Goal: Register for event/course

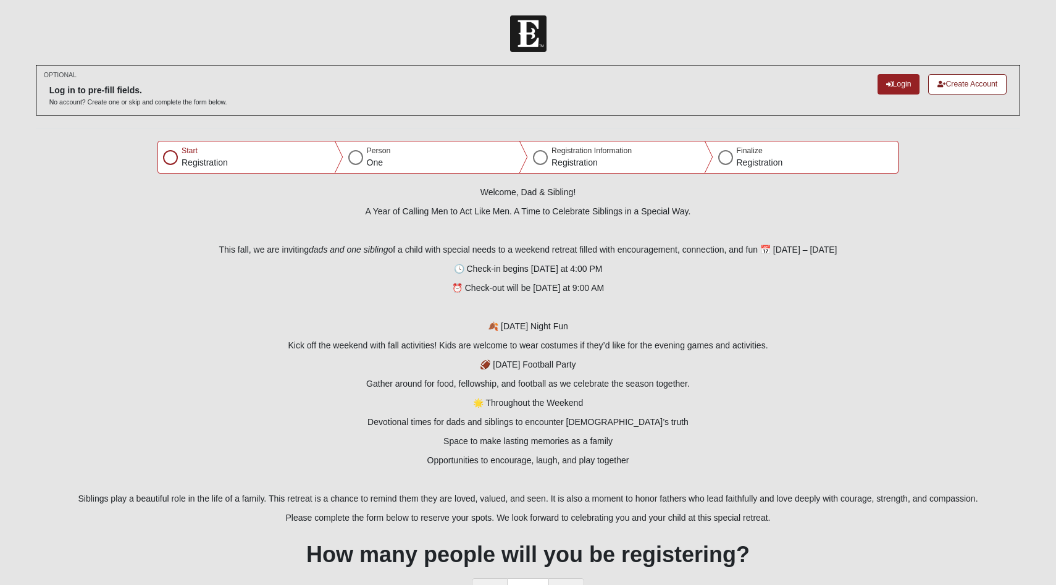
click at [173, 162] on div at bounding box center [170, 157] width 15 height 15
click at [190, 157] on p "Registration" at bounding box center [205, 162] width 46 height 13
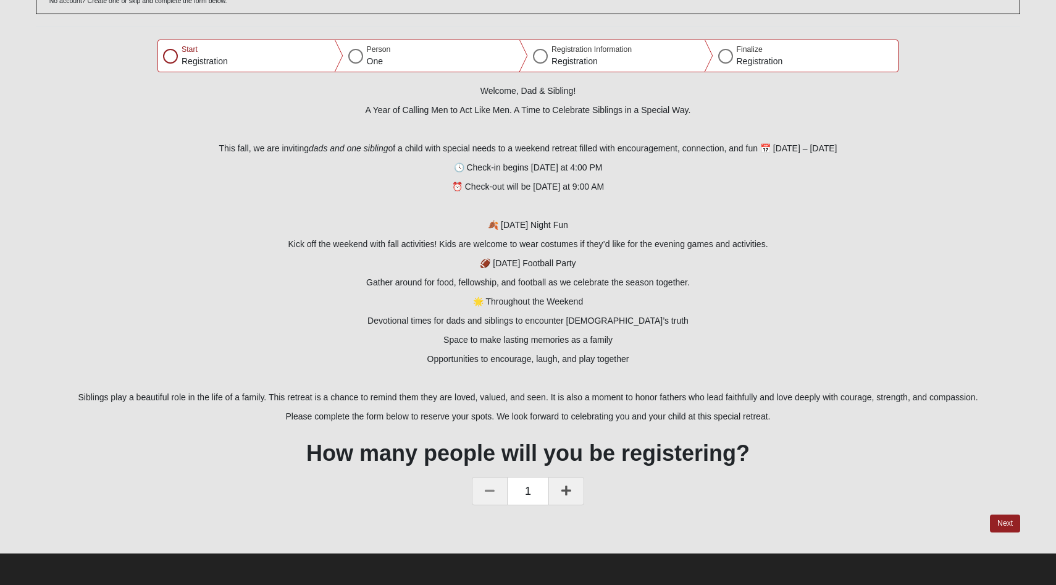
click at [566, 489] on icon at bounding box center [566, 490] width 10 height 11
click at [1008, 519] on button "Next" at bounding box center [1005, 523] width 30 height 18
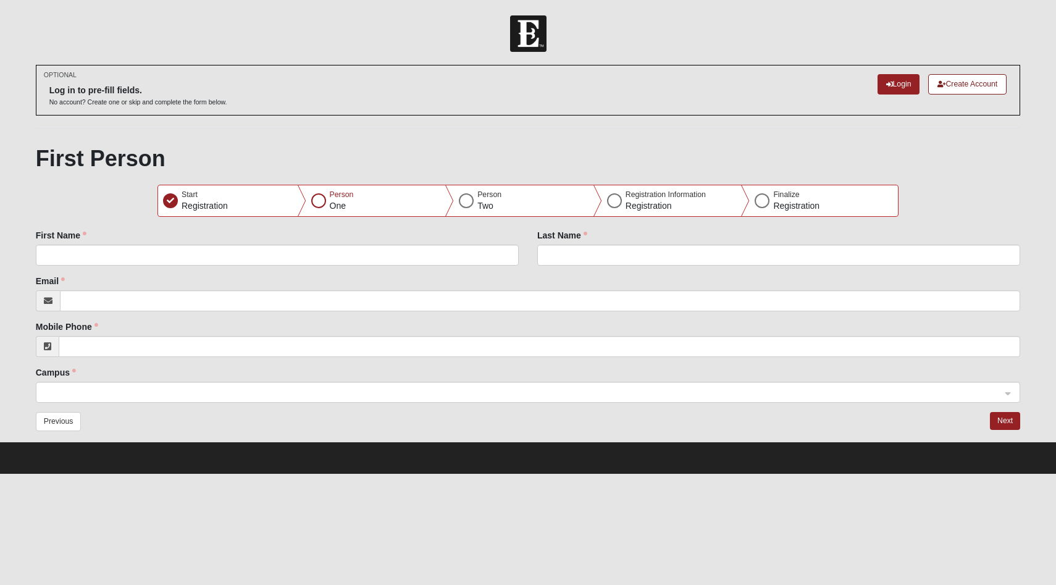
scroll to position [0, 0]
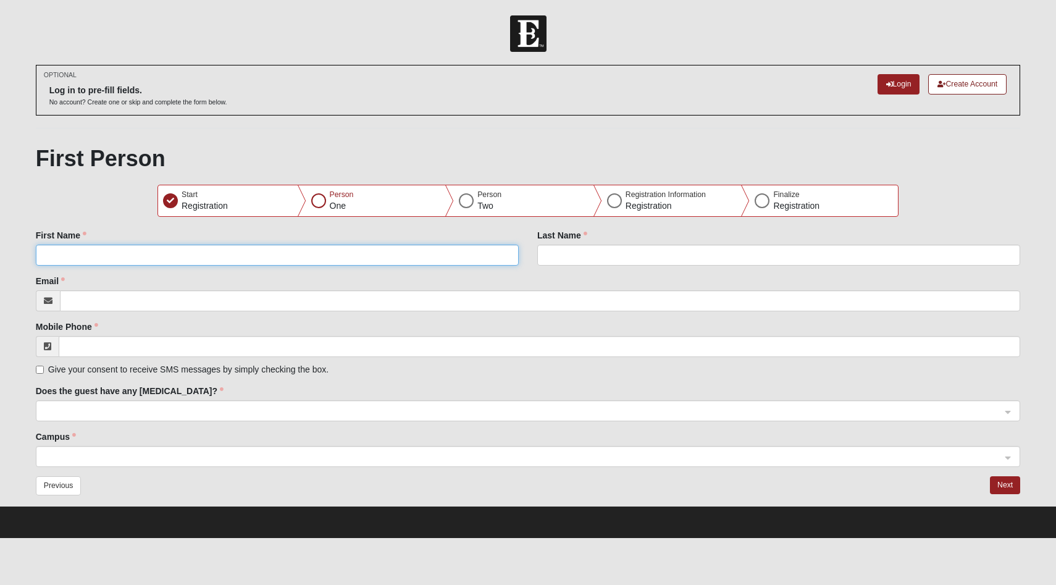
click at [204, 254] on input "First Name" at bounding box center [277, 254] width 483 height 21
type input "Dr Pete"
type input "Olsen"
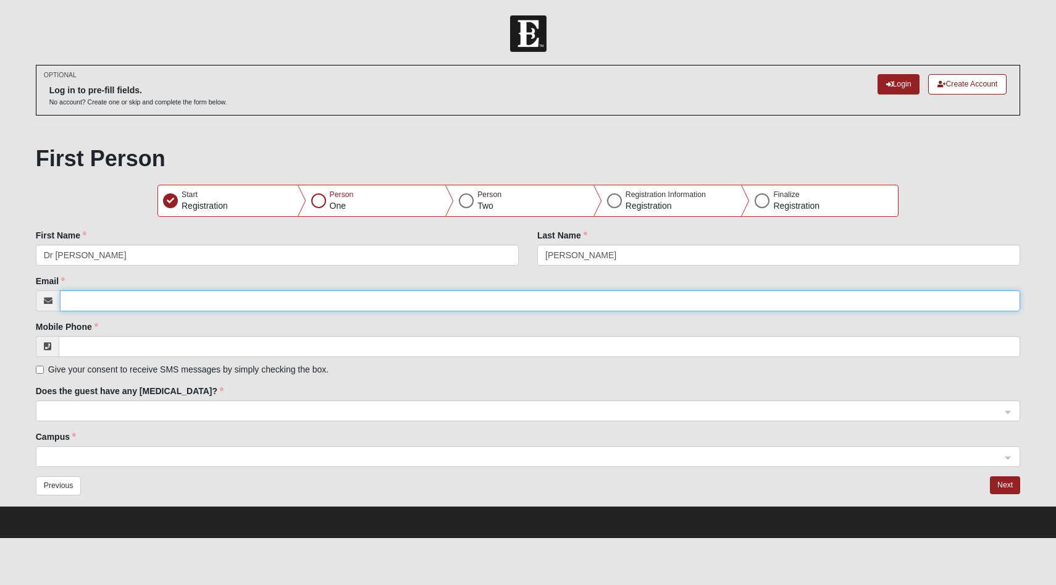
type input "peteolsenmd@gmail.com"
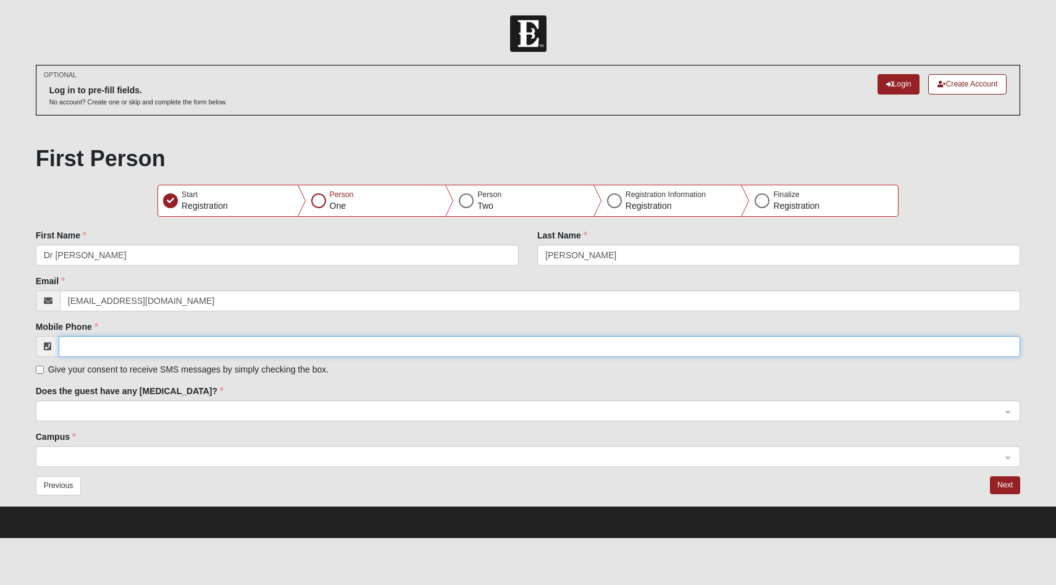
type input "(218) 590-4469"
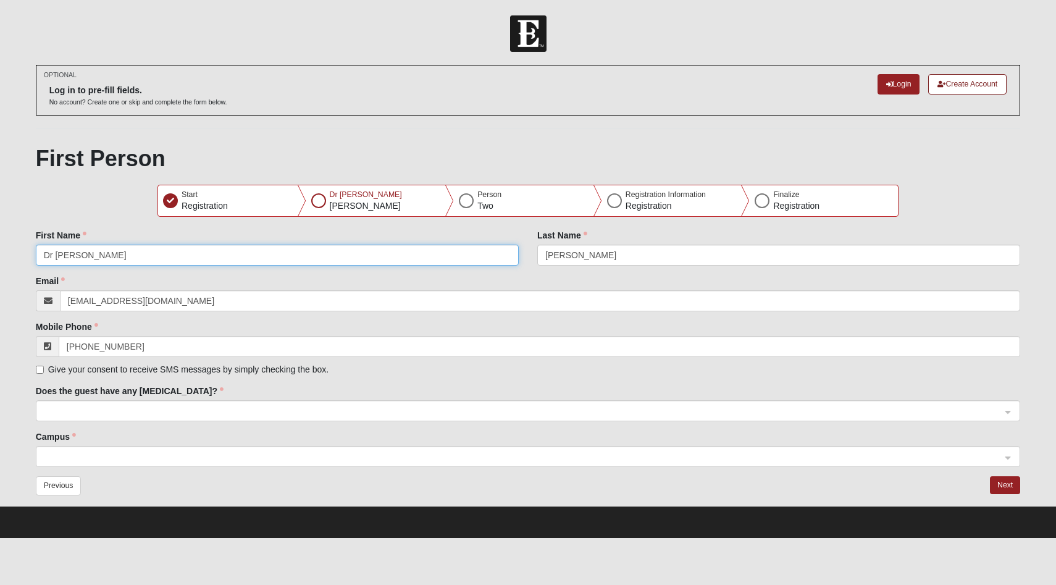
click at [56, 254] on input "Dr Pete" at bounding box center [277, 254] width 483 height 21
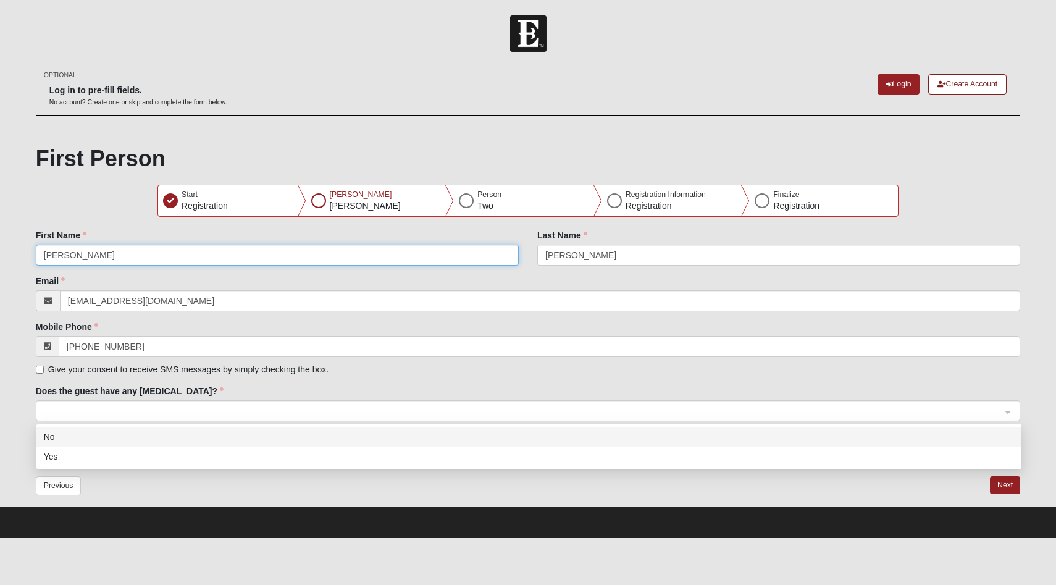
click at [178, 409] on span at bounding box center [523, 411] width 958 height 14
type input "Pete"
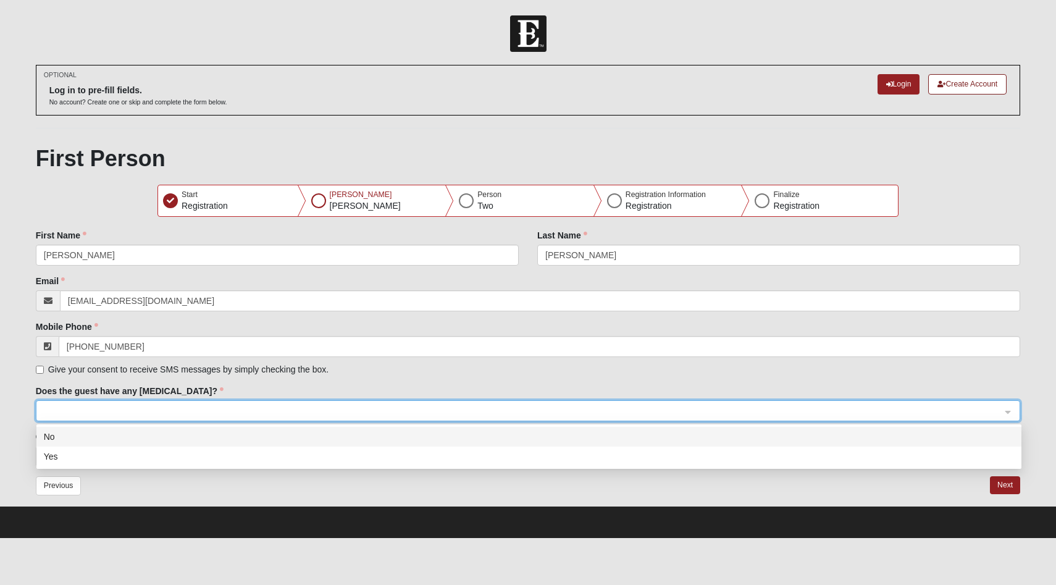
click at [127, 440] on div "No" at bounding box center [529, 437] width 970 height 14
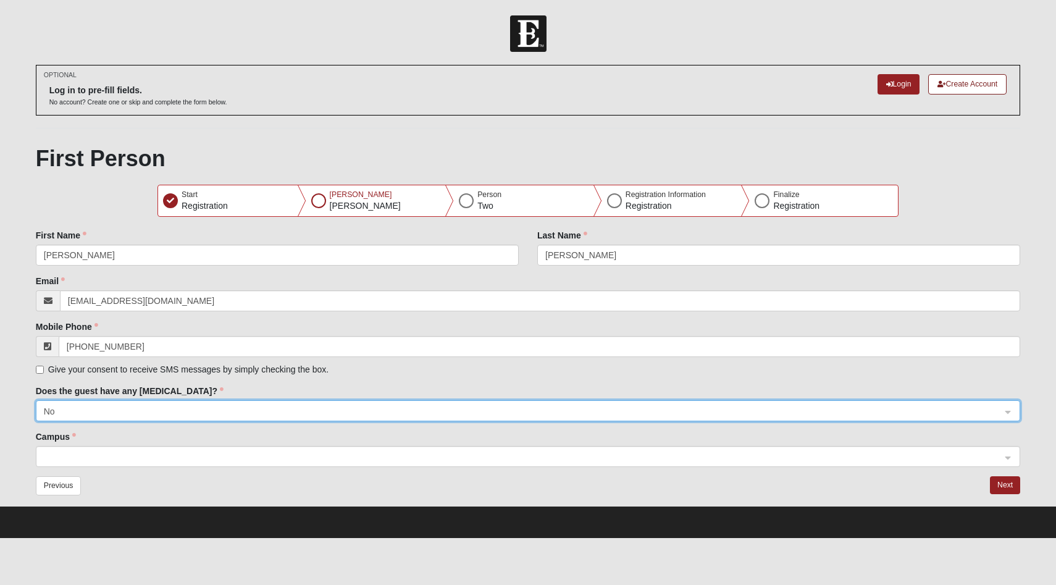
click at [148, 459] on span at bounding box center [523, 457] width 958 height 14
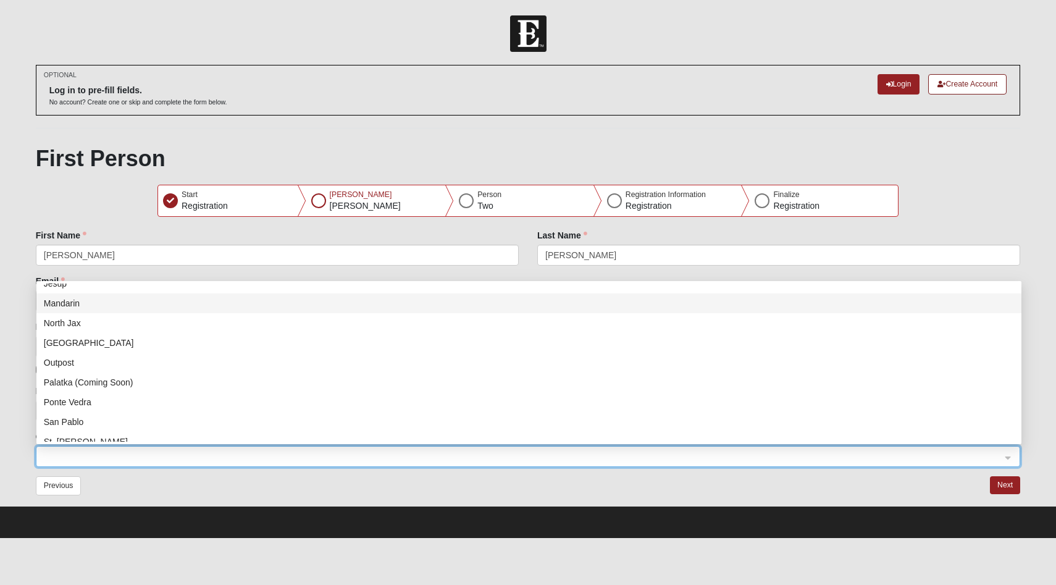
scroll to position [98, 0]
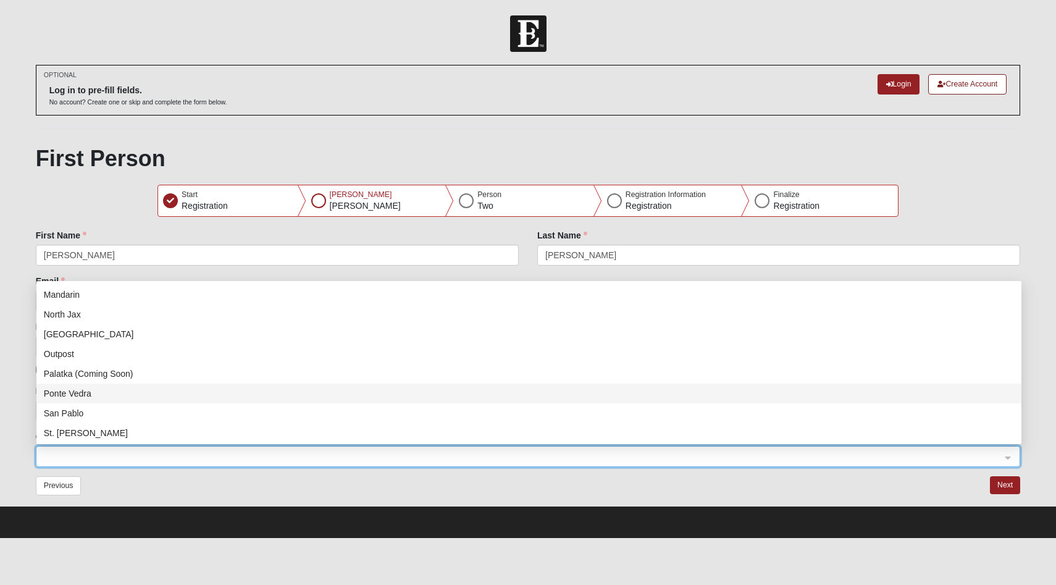
click at [89, 394] on div "Ponte Vedra" at bounding box center [529, 393] width 970 height 14
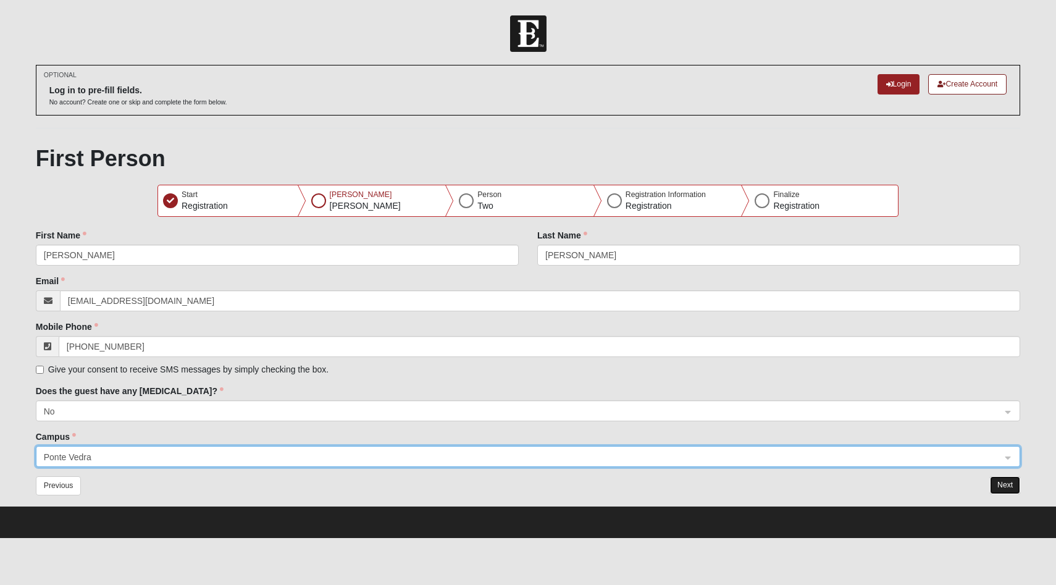
click at [1006, 483] on button "Next" at bounding box center [1005, 485] width 30 height 18
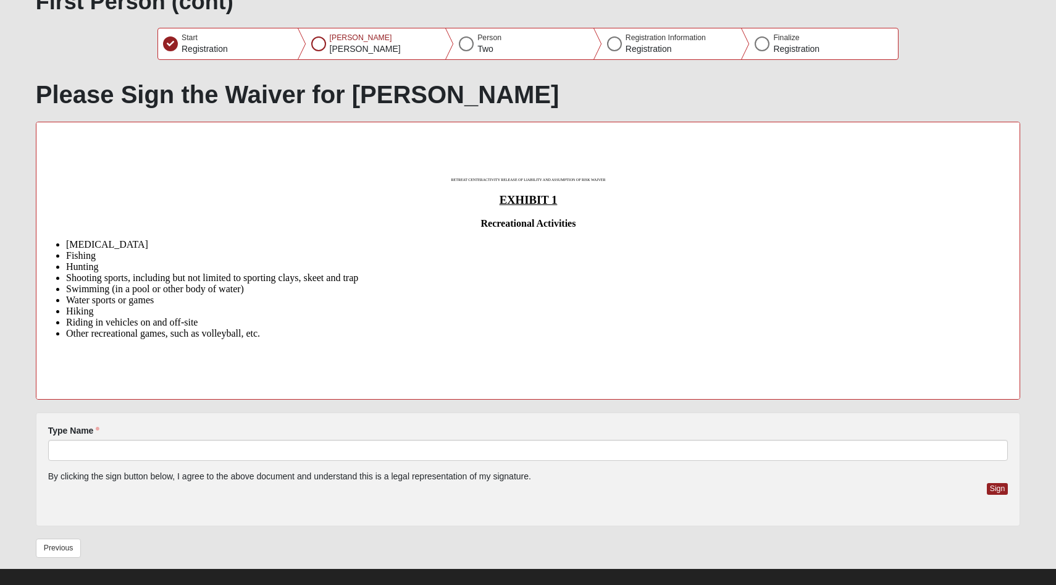
scroll to position [172, 0]
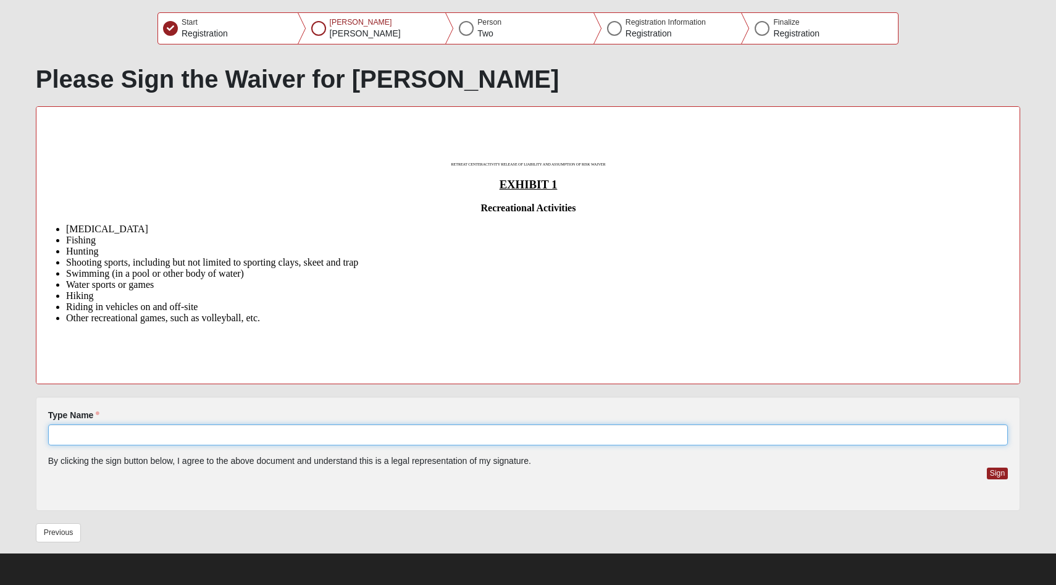
click at [247, 432] on input "Type Name" at bounding box center [528, 434] width 960 height 21
type input "Pete Olsen"
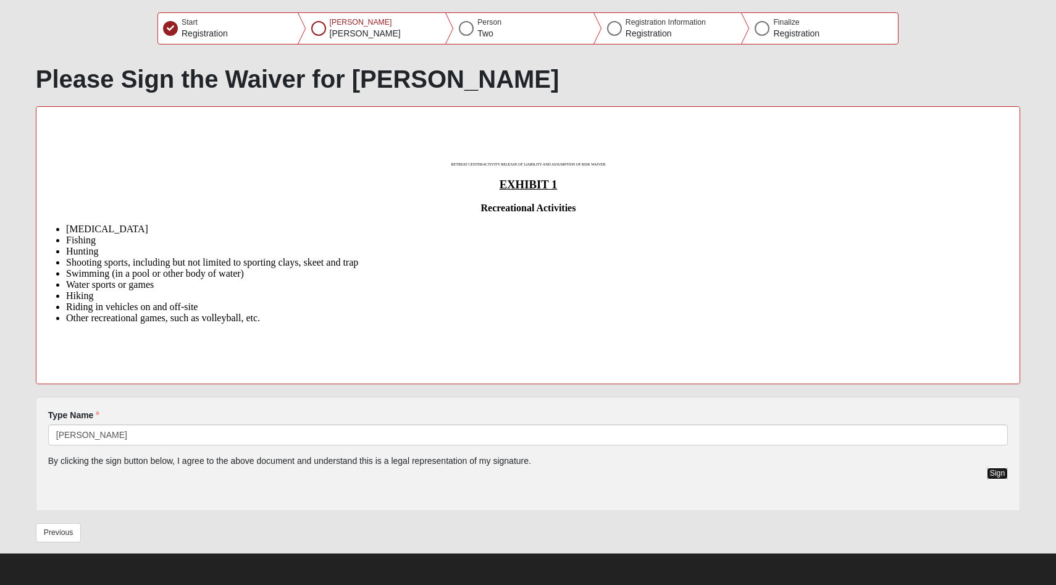
click at [992, 470] on button "Sign" at bounding box center [998, 473] width 22 height 12
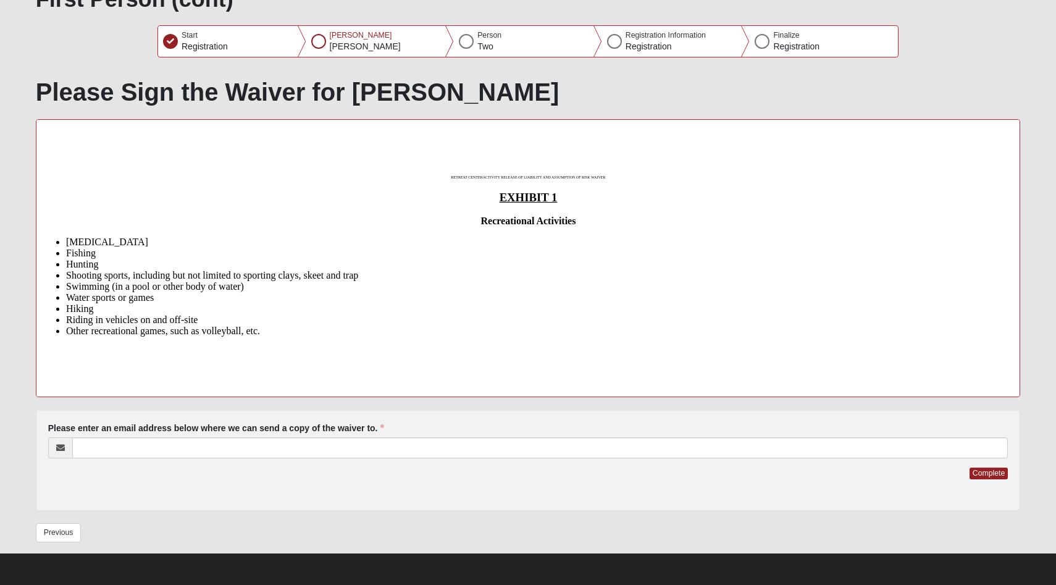
scroll to position [159, 0]
click at [992, 474] on button "Complete" at bounding box center [988, 473] width 38 height 12
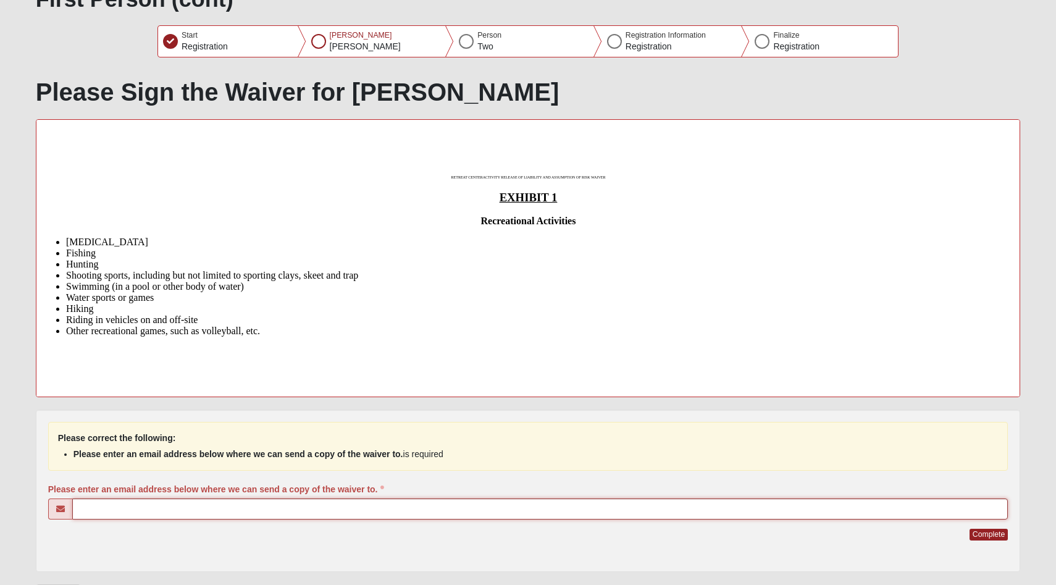
click at [274, 512] on input "Please enter an email address below where we can send a copy of the waiver to." at bounding box center [540, 508] width 936 height 21
type input "peteolsenmd@gmail.com"
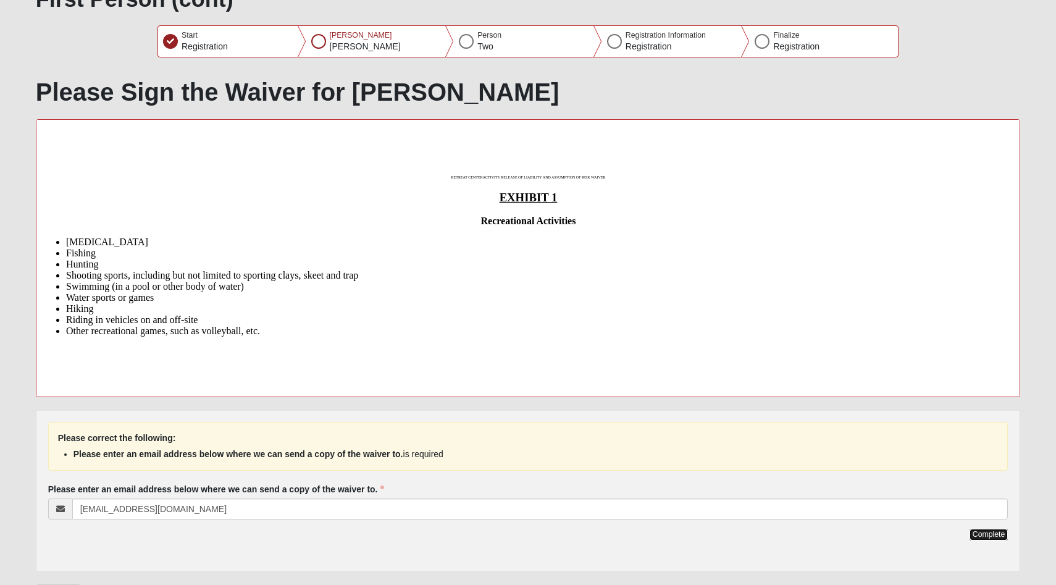
click at [980, 533] on button "Complete" at bounding box center [988, 535] width 38 height 12
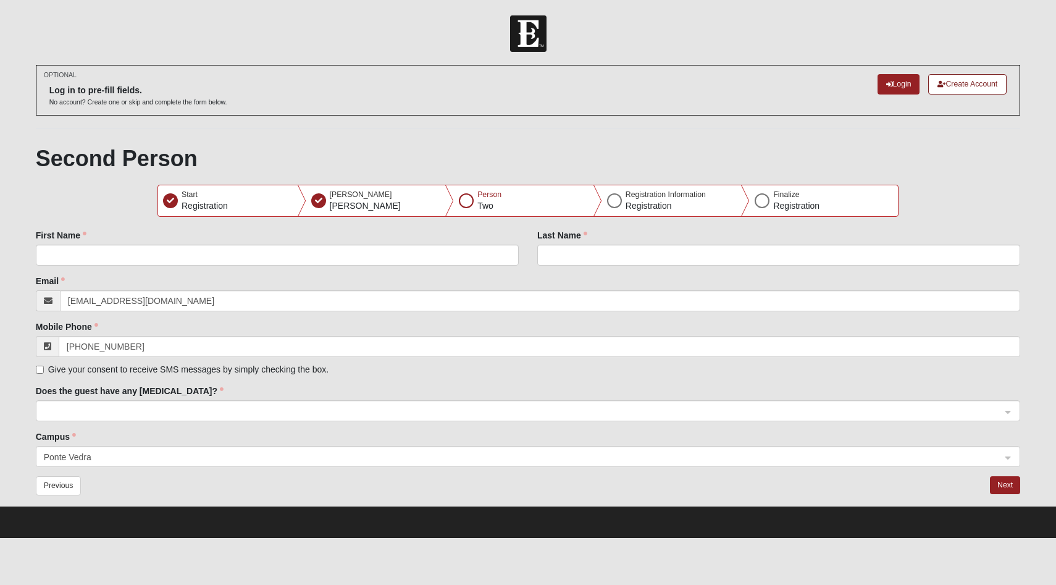
scroll to position [0, 0]
click at [229, 260] on input "First Name" at bounding box center [277, 254] width 483 height 21
type input "A"
type input "Ella"
type input "Olsen"
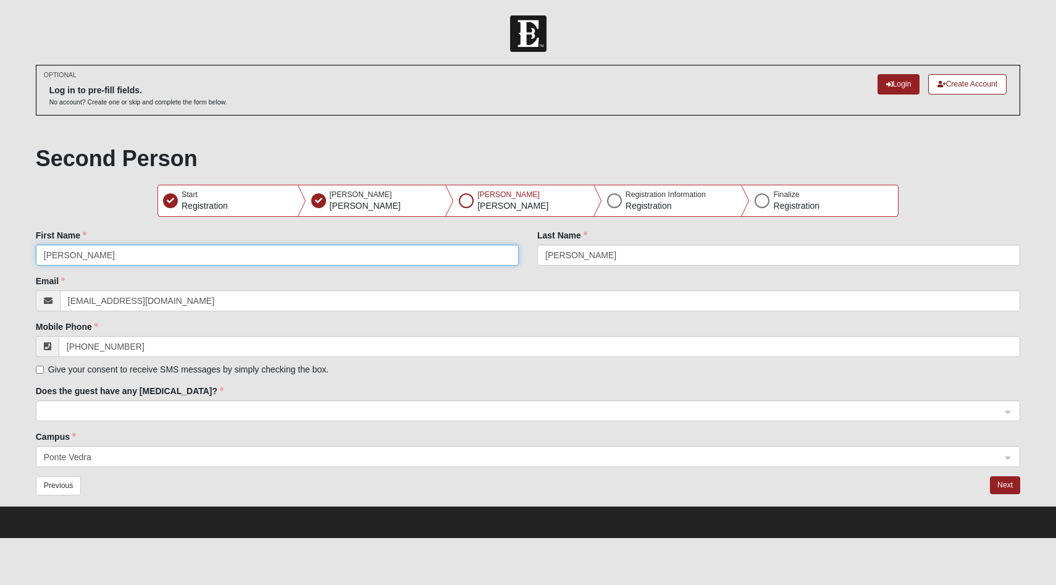
drag, startPoint x: 74, startPoint y: 257, endPoint x: 40, endPoint y: 257, distance: 34.6
click at [40, 257] on input "Ella" at bounding box center [277, 254] width 483 height 21
click at [77, 259] on input "First Name" at bounding box center [277, 254] width 483 height 21
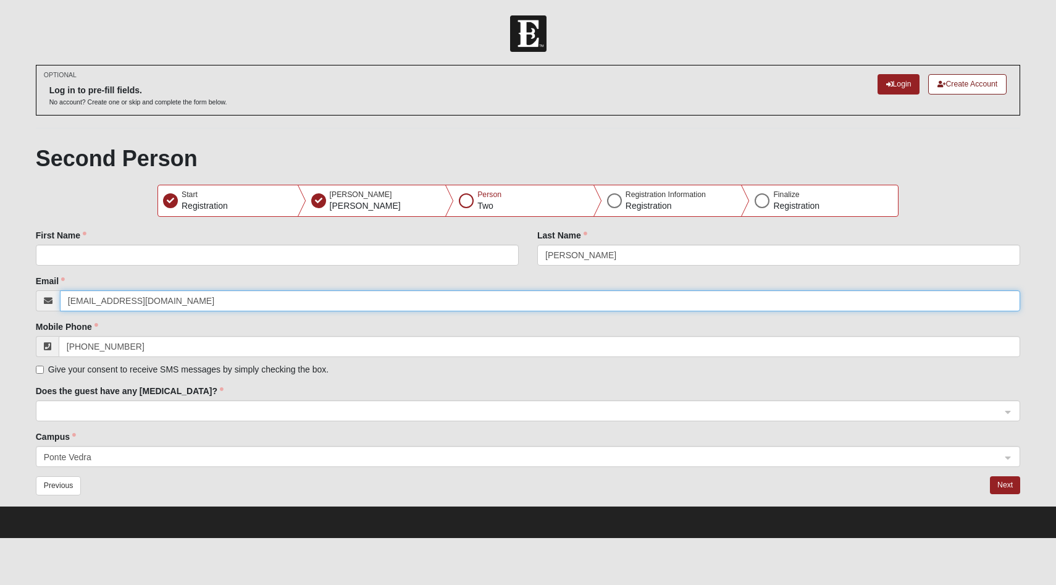
click at [236, 296] on input "peteolsenmd@gmail.com" at bounding box center [540, 300] width 961 height 21
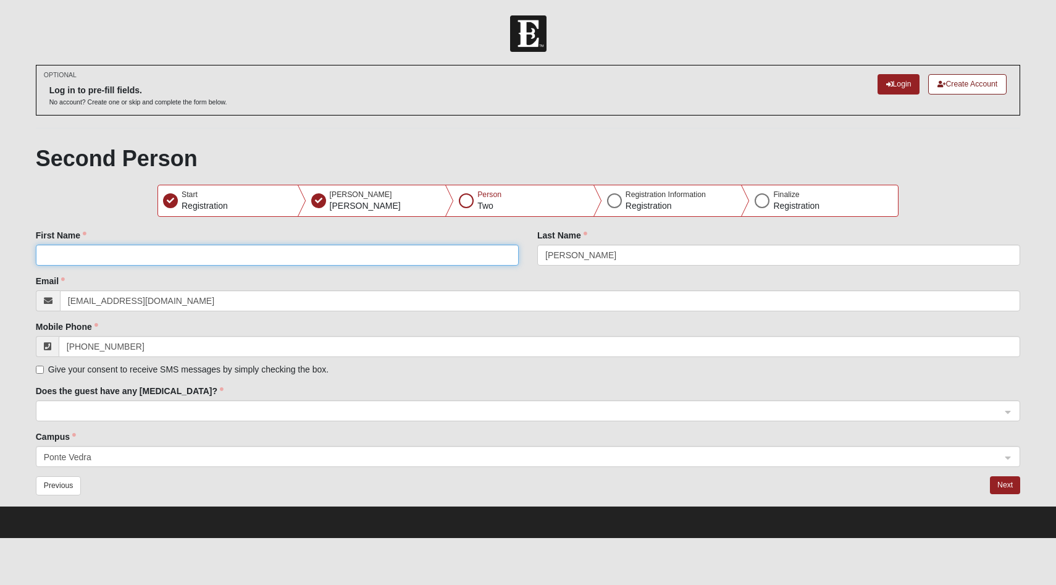
click at [205, 253] on input "First Name" at bounding box center [277, 254] width 483 height 21
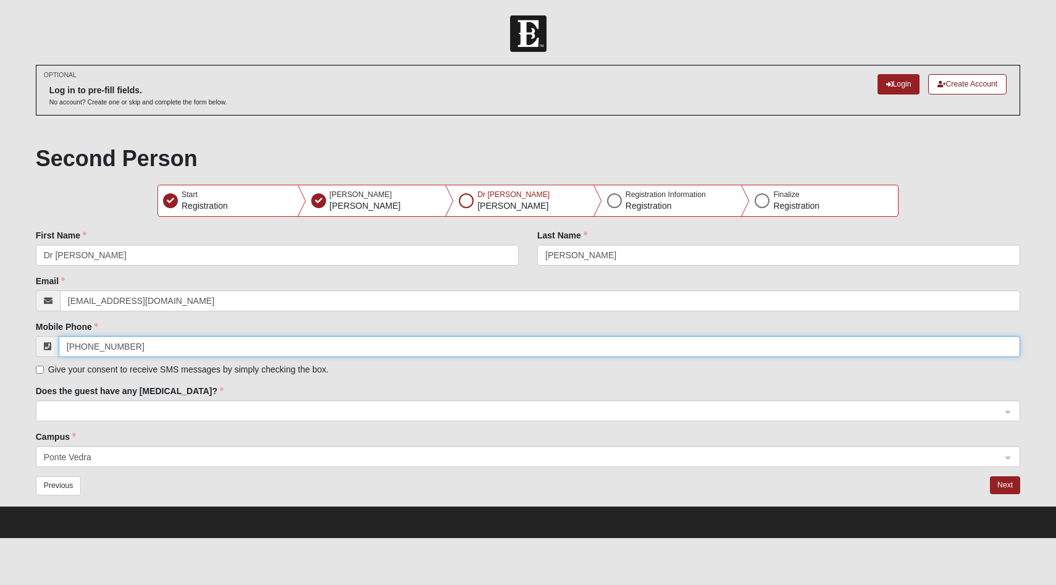
click at [157, 346] on input "(218) 590-4469" at bounding box center [540, 346] width 962 height 21
drag, startPoint x: 157, startPoint y: 346, endPoint x: 47, endPoint y: 332, distance: 110.9
click at [47, 332] on div "Mobile Phone (218) 590-4469 Give your consent to receive SMS messages by simply…" at bounding box center [528, 347] width 985 height 55
click at [111, 412] on span at bounding box center [523, 411] width 958 height 14
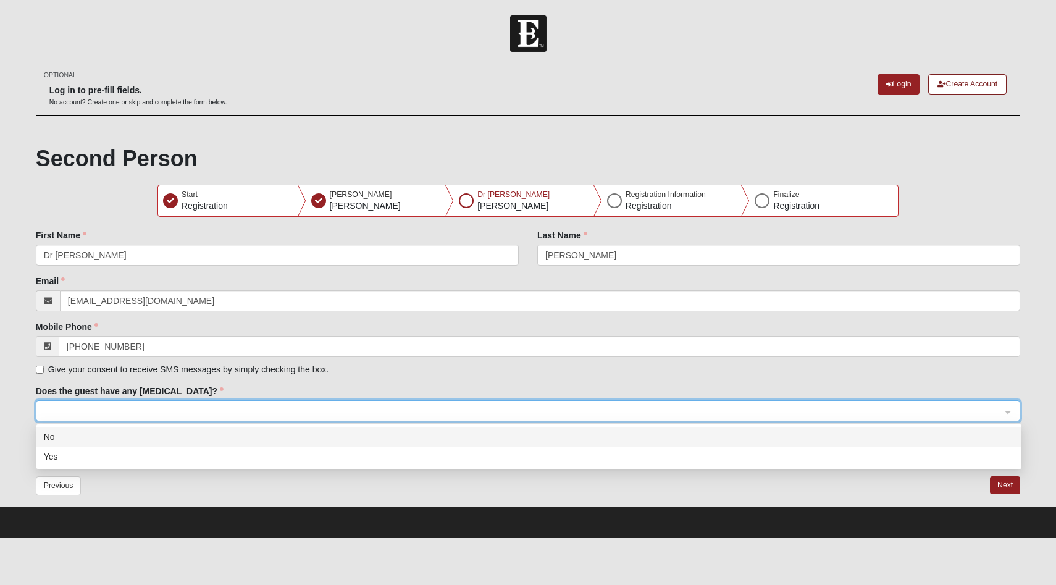
click at [81, 438] on div "No" at bounding box center [529, 437] width 970 height 14
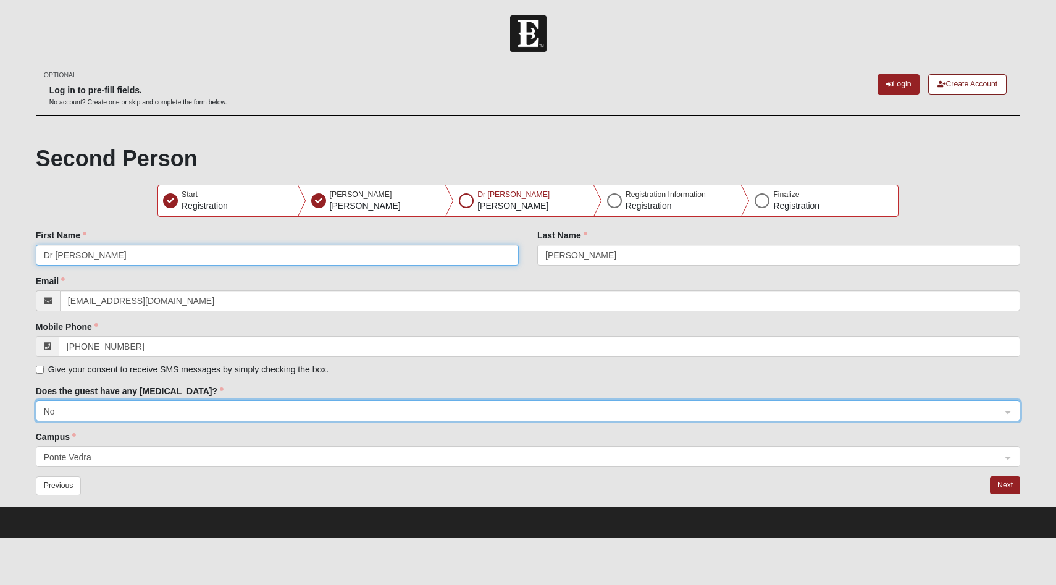
click at [78, 255] on input "Dr Pete" at bounding box center [277, 254] width 483 height 21
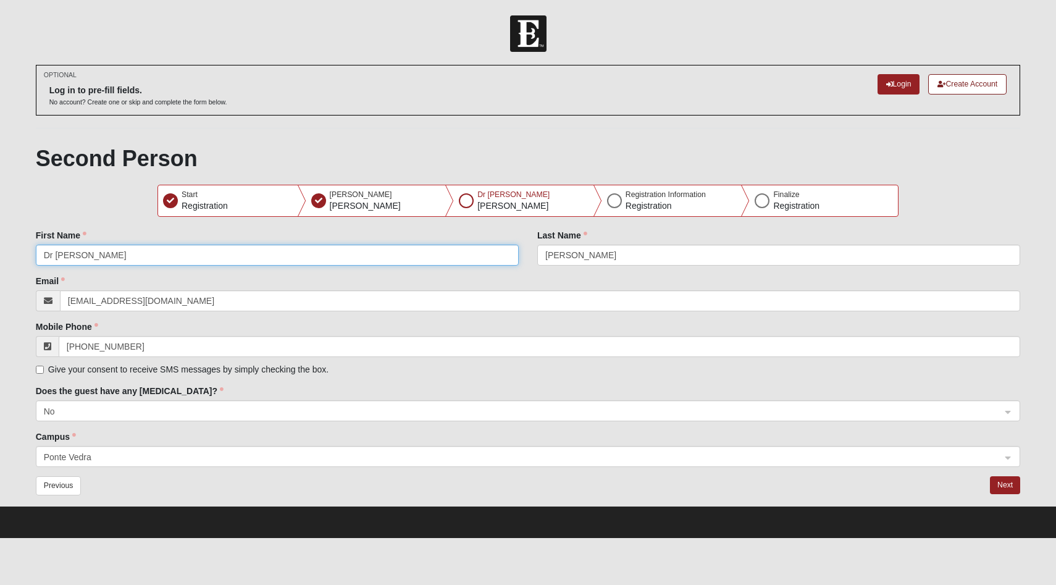
drag, startPoint x: 78, startPoint y: 255, endPoint x: 17, endPoint y: 246, distance: 61.7
click at [17, 248] on form "Log In 2025 Father & Child Special Needs Family Retreat Error OPTIONAL Log in t…" at bounding box center [528, 276] width 1056 height 522
type input "Ella"
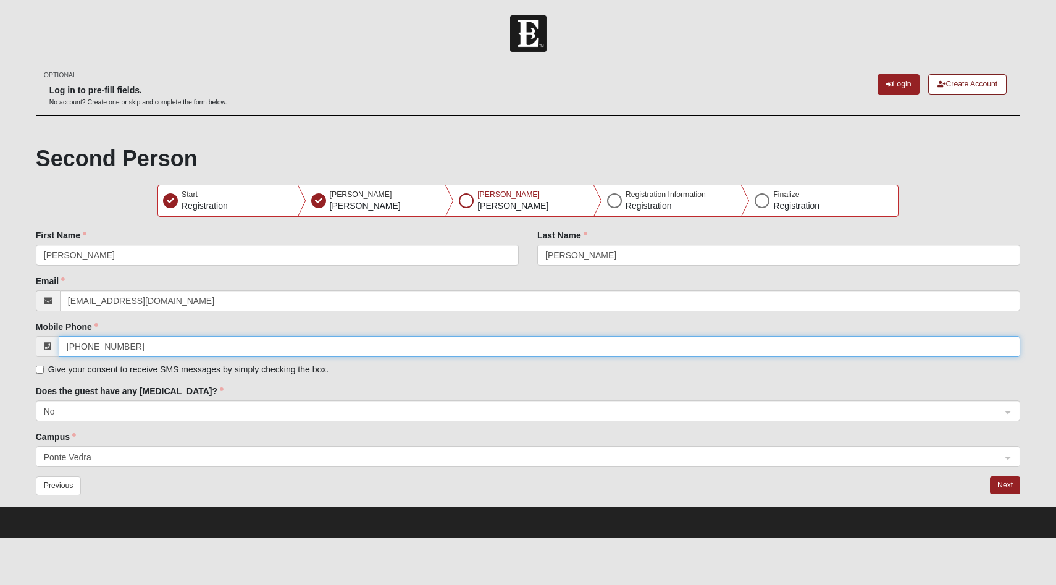
drag, startPoint x: 138, startPoint y: 345, endPoint x: 41, endPoint y: 341, distance: 97.6
click at [41, 341] on div "(218) 590-4469" at bounding box center [528, 346] width 985 height 21
type input "(904) 481-9275"
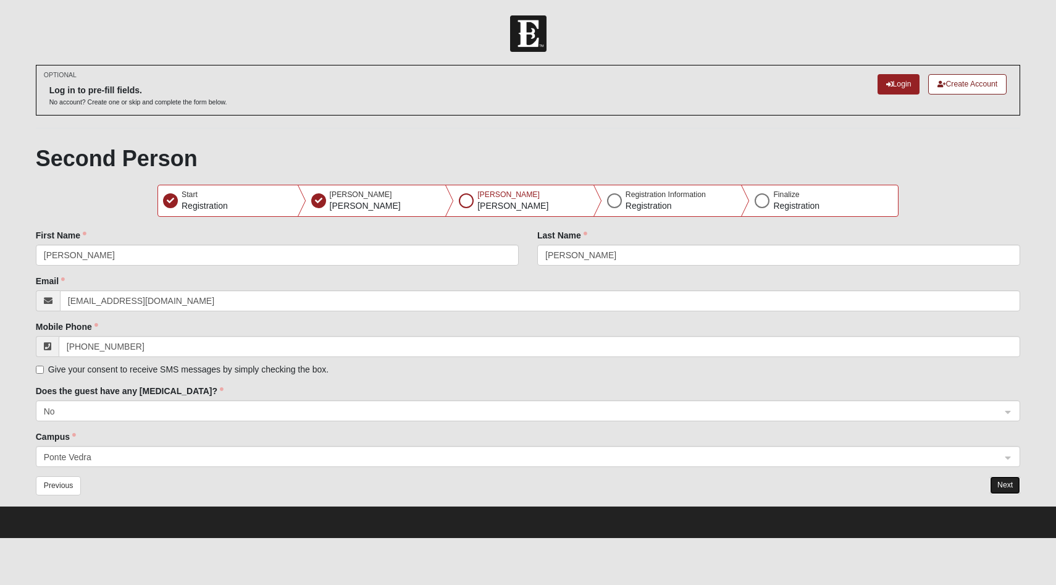
click at [1003, 482] on button "Next" at bounding box center [1005, 485] width 30 height 18
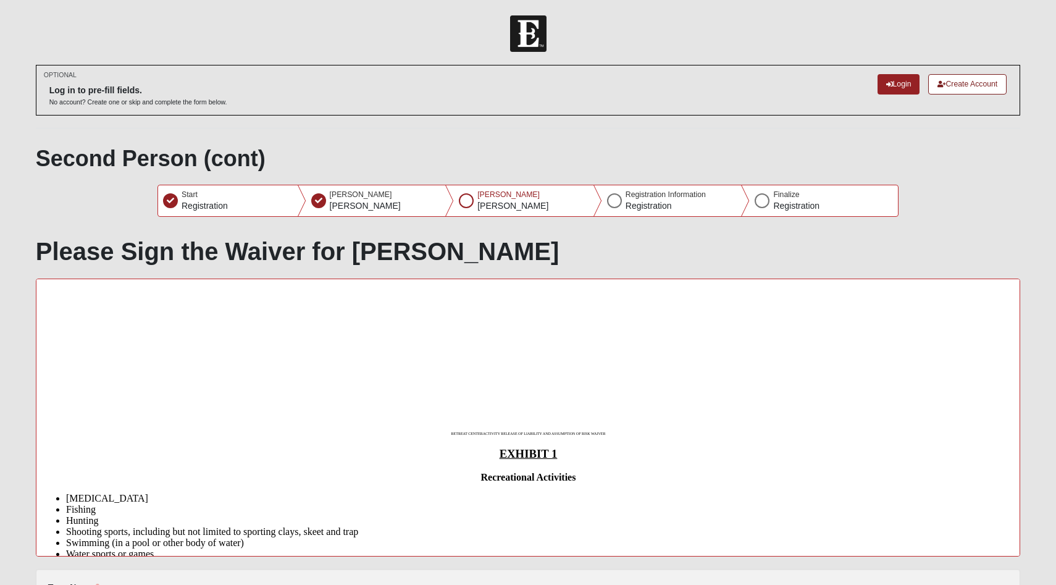
scroll to position [172, 0]
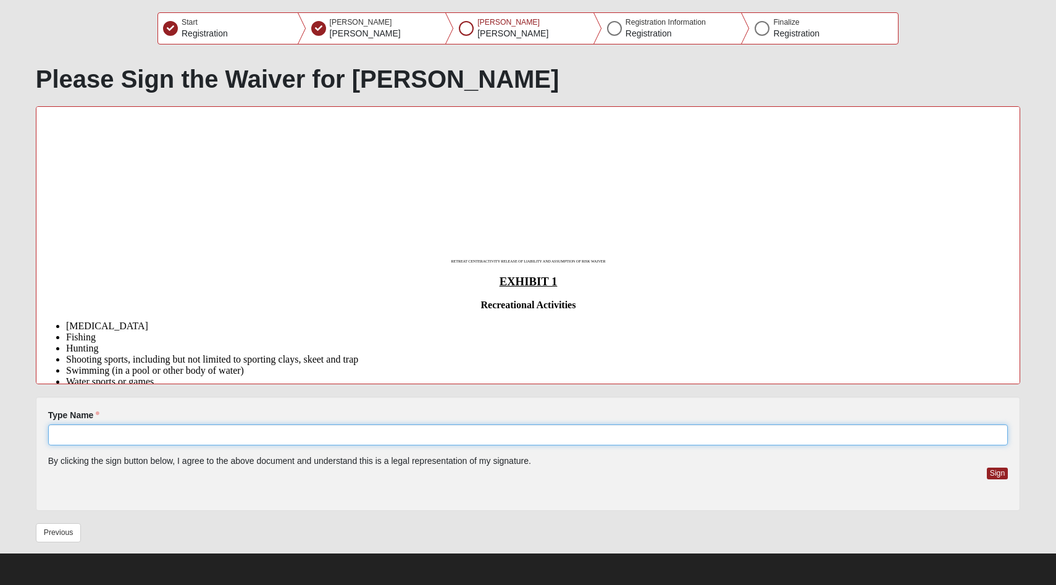
click at [215, 436] on input "Type Name" at bounding box center [528, 434] width 960 height 21
type input "E"
type input "Pete Olsen"
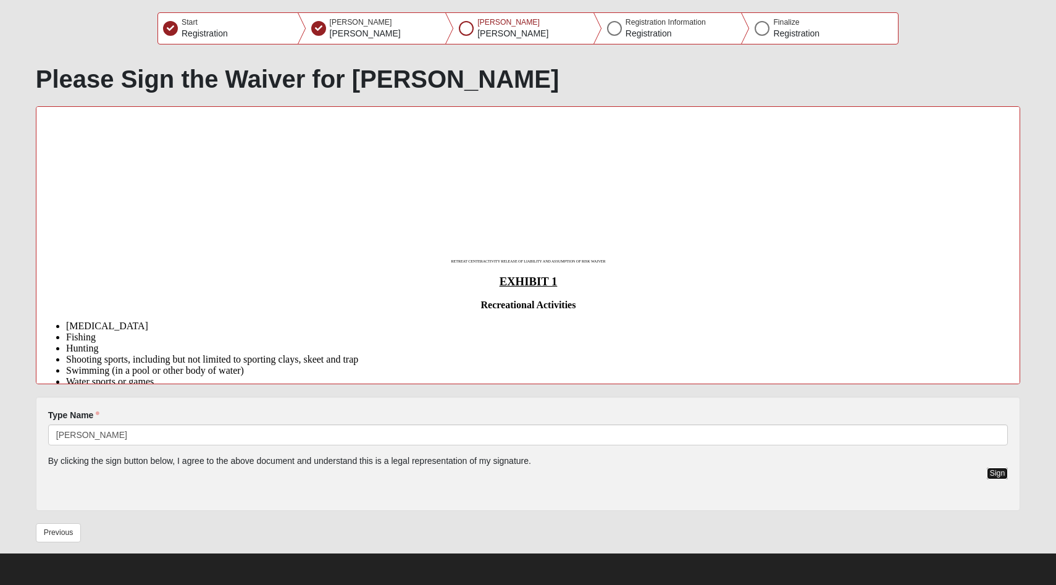
click at [995, 470] on button "Sign" at bounding box center [998, 473] width 22 height 12
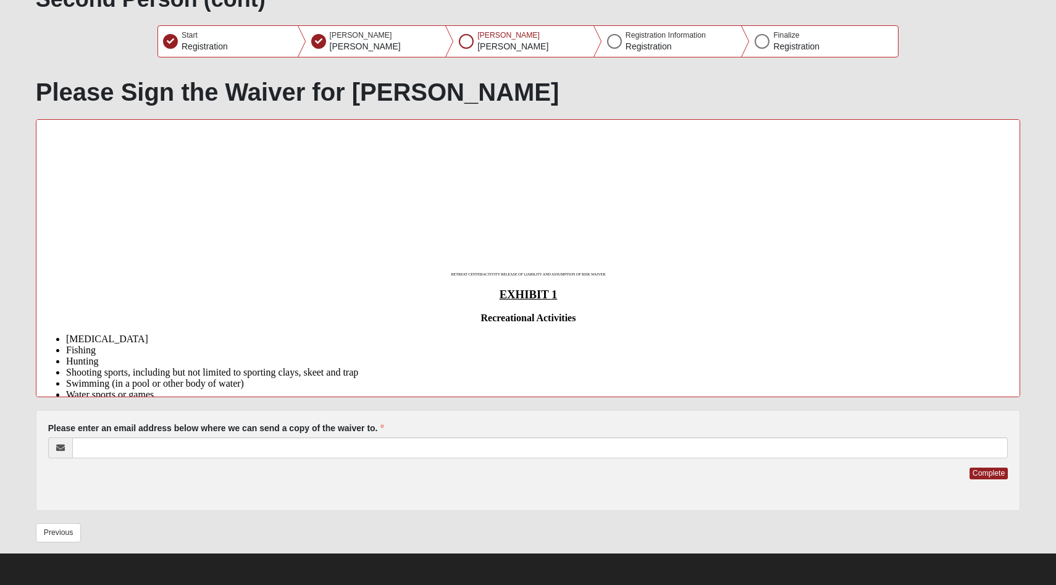
scroll to position [159, 0]
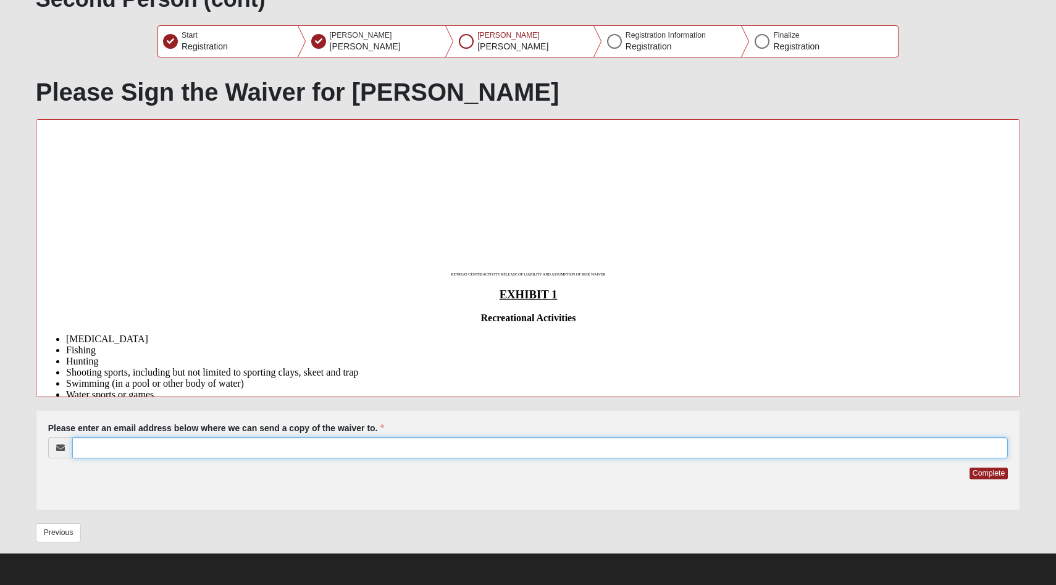
click at [909, 451] on input "Please enter an email address below where we can send a copy of the waiver to." at bounding box center [540, 447] width 936 height 21
type input "peteolsenmd@gmail.com"
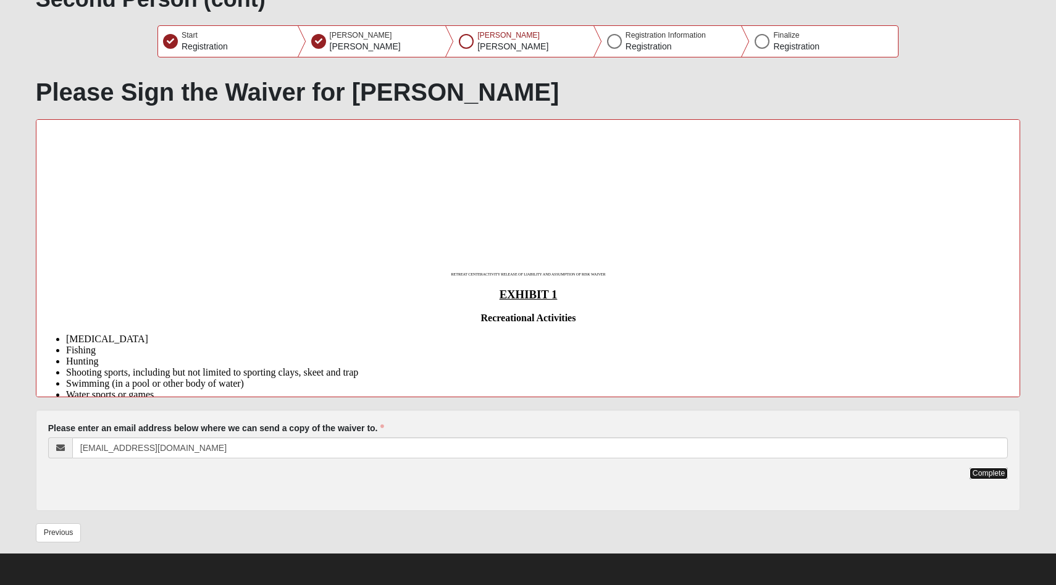
click at [977, 471] on button "Complete" at bounding box center [988, 473] width 38 height 12
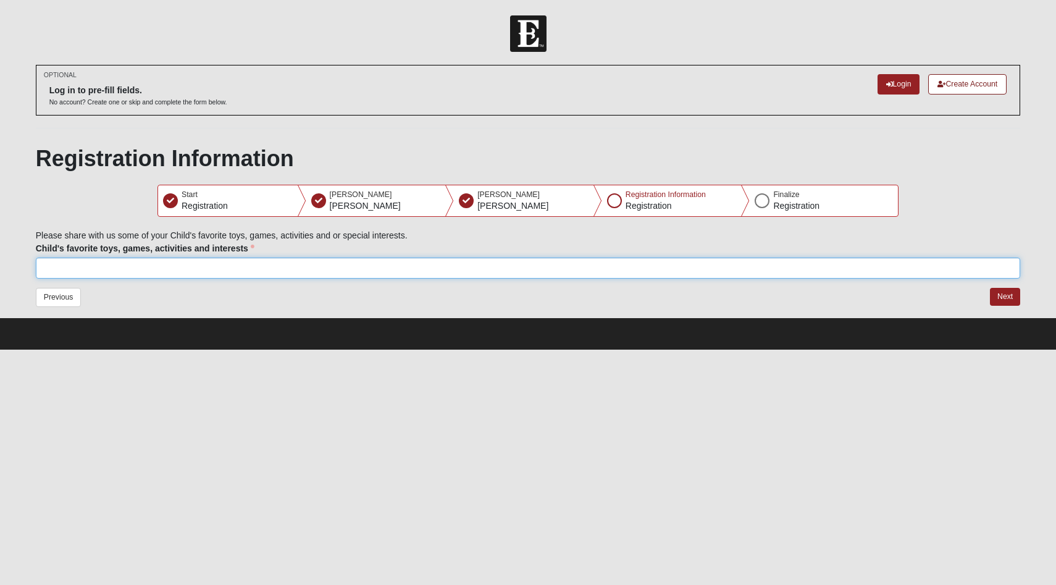
click at [161, 268] on input "Child's favorite toys, games, activities and interests" at bounding box center [528, 267] width 985 height 21
type input "B"
click at [269, 271] on input "Daddy-daughter dates, riding in off-road vehicles, fishing, (sometimes shooting…" at bounding box center [528, 267] width 985 height 21
click at [443, 266] on input "Daddy-daughter dates, riding in off-road vehicles, fishing, sometimes shooting …" at bounding box center [528, 267] width 985 height 21
click at [135, 269] on input "Daddy-daughter dates, riding in off-road vehicles, fishing, sometimes shooting …" at bounding box center [528, 267] width 985 height 21
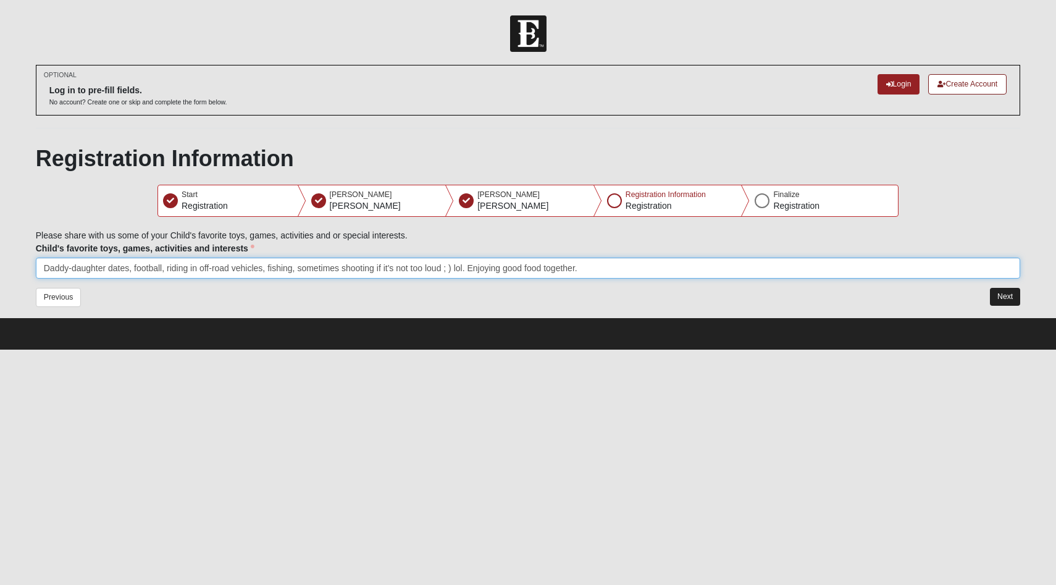
type input "Daddy-daughter dates, football, riding in off-road vehicles, fishing, sometimes…"
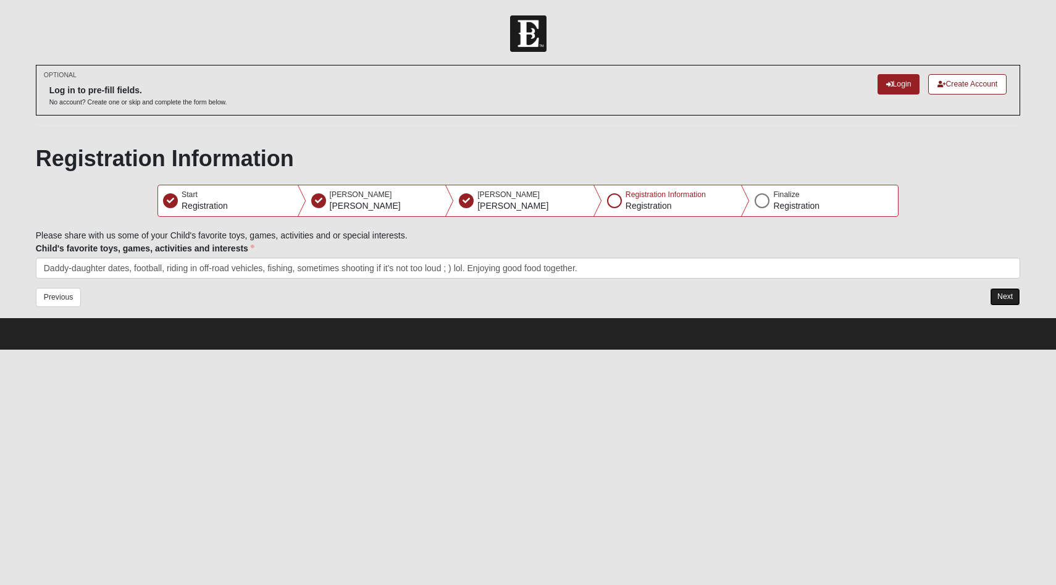
click at [1003, 298] on button "Next" at bounding box center [1005, 297] width 30 height 18
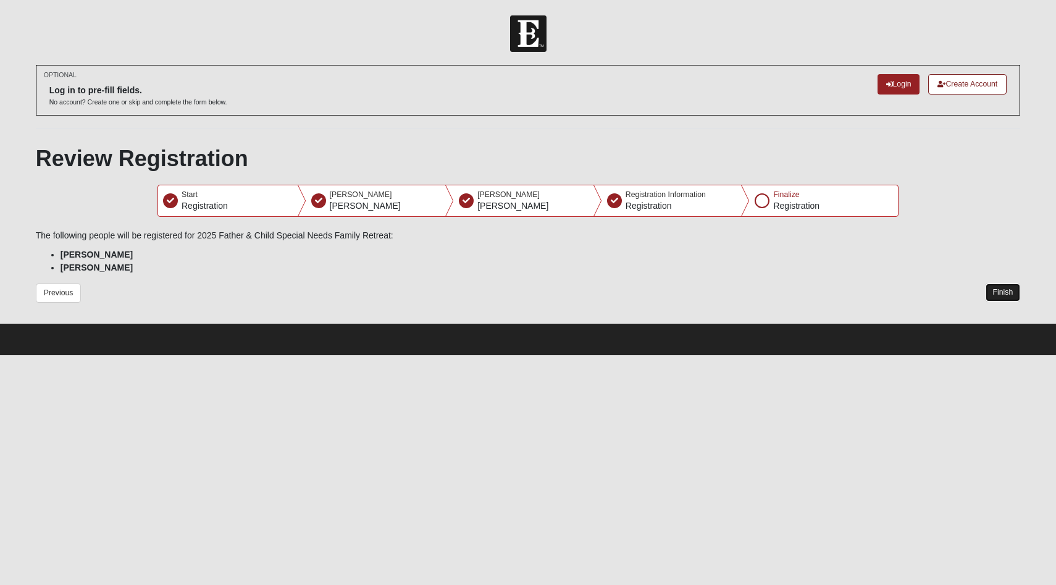
click at [1003, 288] on button "Finish" at bounding box center [1002, 292] width 35 height 18
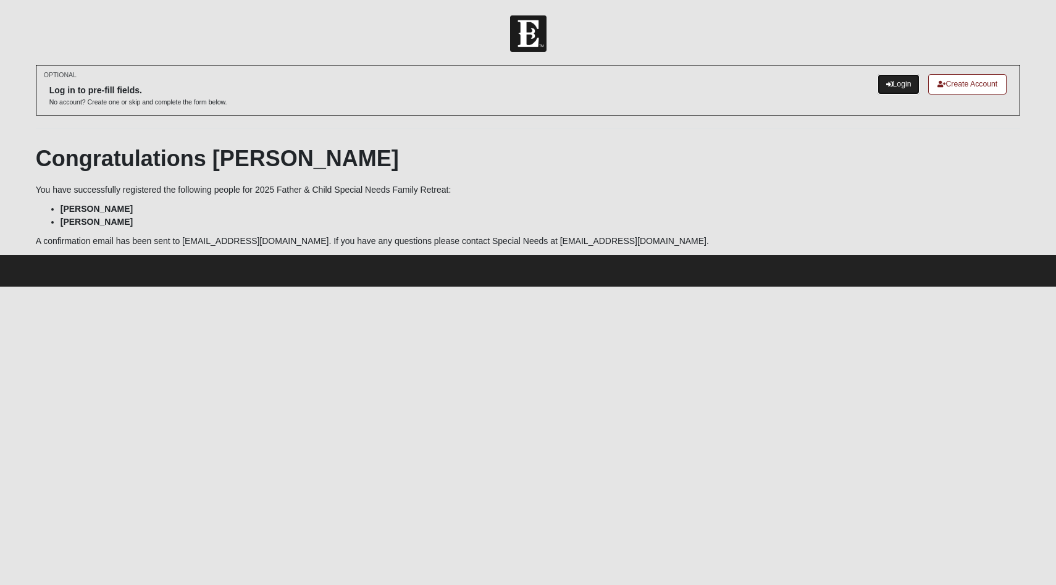
click at [891, 81] on link "Login" at bounding box center [898, 84] width 43 height 20
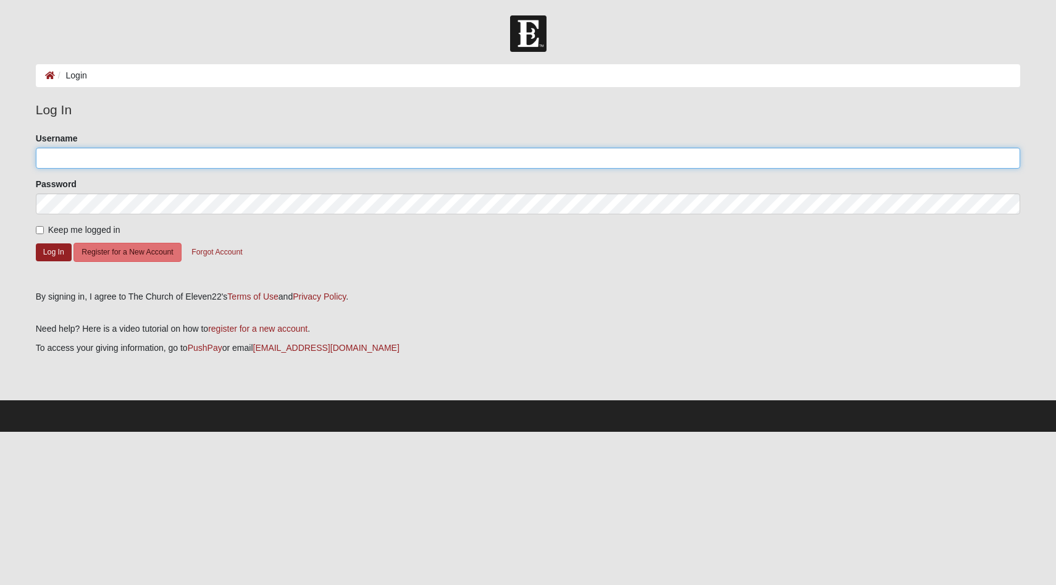
type input "PeteOlsen"
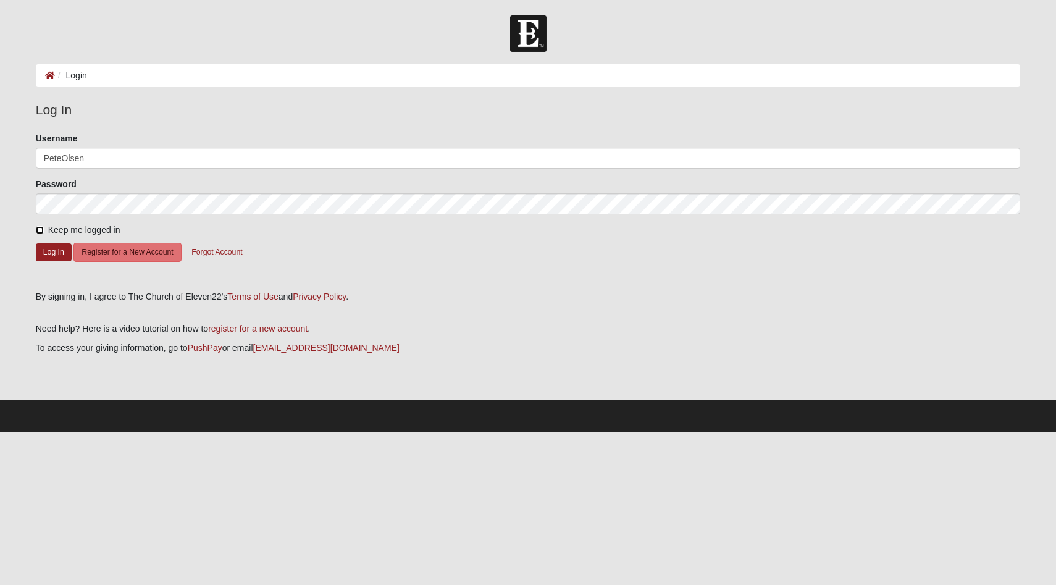
click at [40, 230] on input "Keep me logged in" at bounding box center [40, 230] width 8 height 8
checkbox input "true"
click at [47, 252] on button "Log In" at bounding box center [54, 252] width 36 height 18
